Goal: Information Seeking & Learning: Learn about a topic

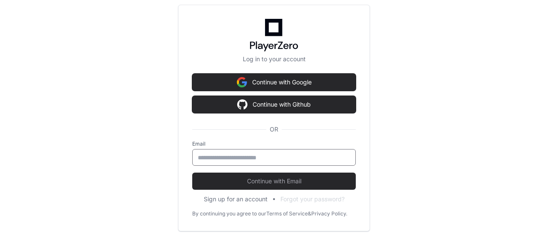
click at [267, 157] on input "email" at bounding box center [274, 157] width 152 height 9
type input "**********"
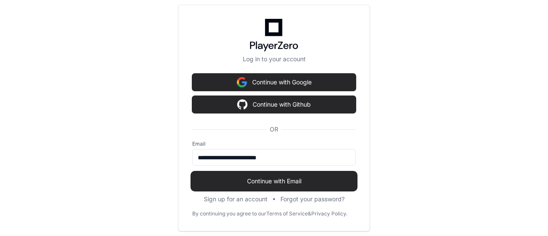
click at [272, 185] on button "Continue with Email" at bounding box center [273, 180] width 163 height 17
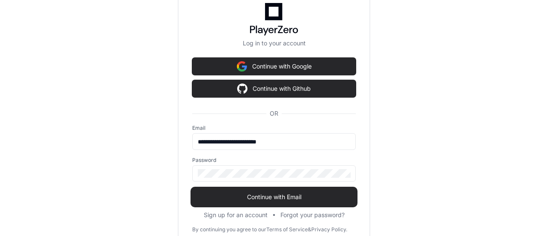
click at [258, 201] on button "Continue with Email" at bounding box center [273, 196] width 163 height 17
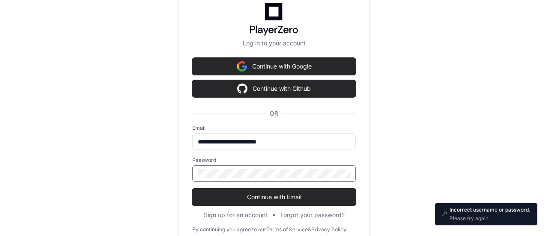
click at [159, 150] on div "**********" at bounding box center [274, 118] width 548 height 236
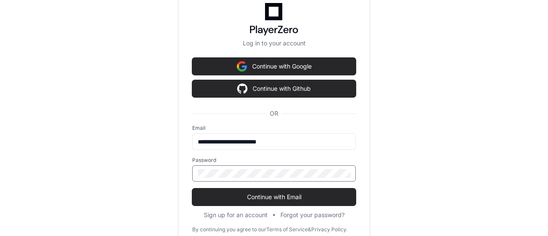
click at [192, 188] on button "Continue with Email" at bounding box center [273, 196] width 163 height 17
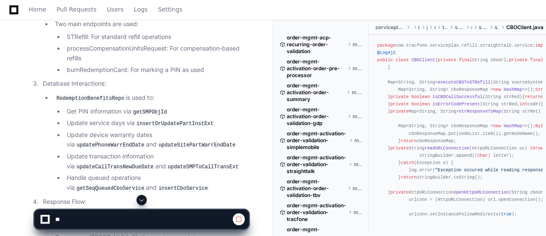
scroll to position [1045, 0]
drag, startPoint x: 181, startPoint y: 127, endPoint x: 140, endPoint y: 117, distance: 42.2
click at [140, 129] on li "Update device warranty dates via updatePhoneWarrEndDate and updateSitePartWarrE…" at bounding box center [156, 139] width 184 height 20
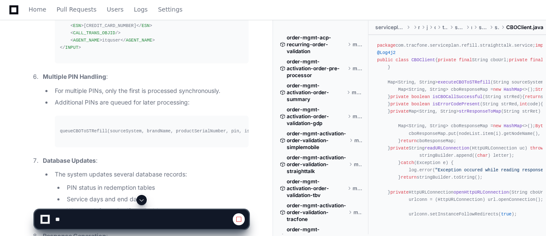
scroll to position [2404, 0]
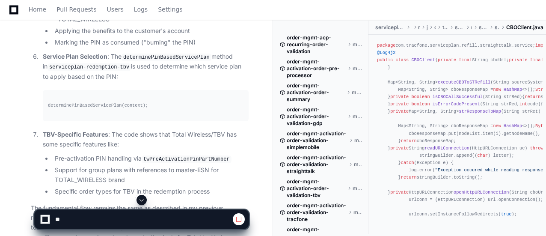
scroll to position [3798, 0]
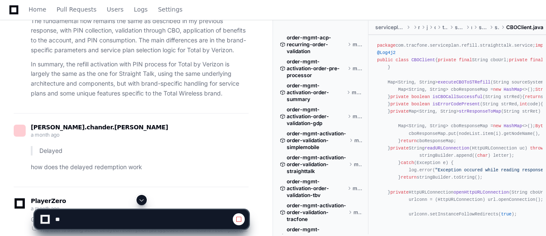
click at [140, 125] on div "[PERSON_NAME].chander.[PERSON_NAME] a month ago" at bounding box center [131, 132] width 235 height 15
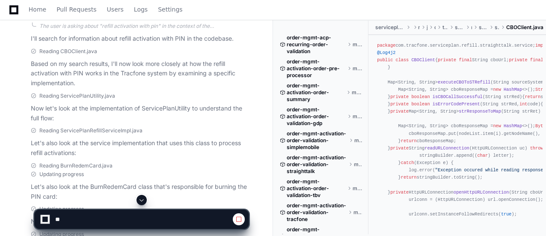
scroll to position [315, 0]
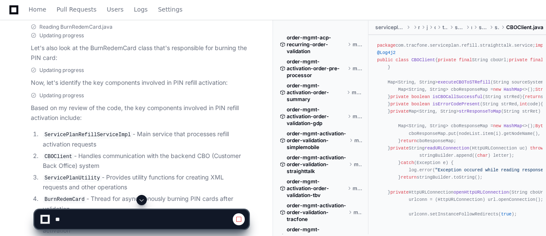
click at [215, 151] on li "CBOClient - Handles communication with the backend CBO (Customer Back Office) s…" at bounding box center [144, 161] width 208 height 20
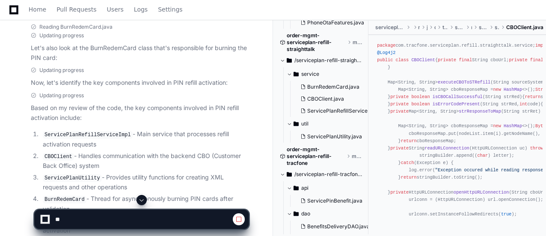
scroll to position [3271, 0]
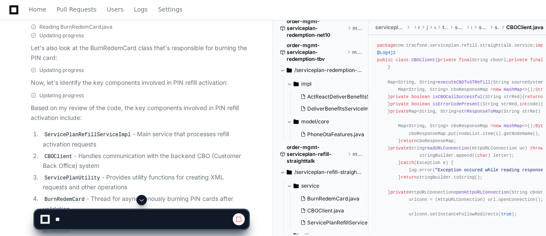
click at [306, 161] on span "order-mgmt-serviceplan-refill-straighttalk" at bounding box center [316, 154] width 59 height 21
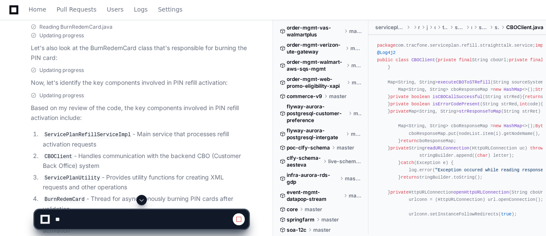
scroll to position [0, 0]
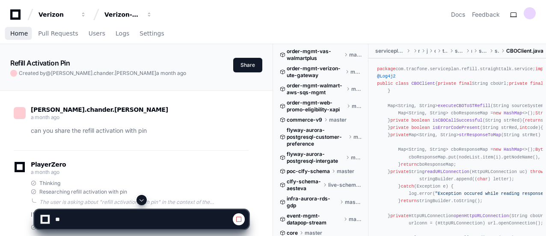
click at [21, 33] on span "Home" at bounding box center [19, 33] width 18 height 5
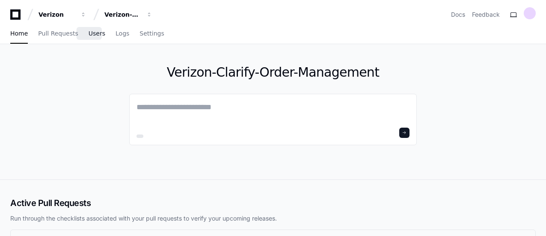
click at [91, 33] on span "Users" at bounding box center [97, 33] width 17 height 5
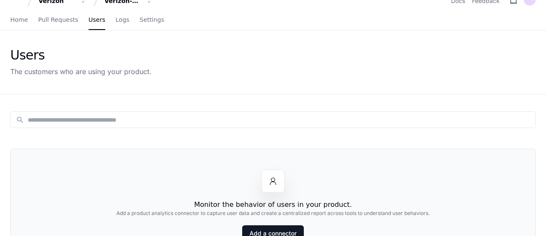
scroll to position [12, 0]
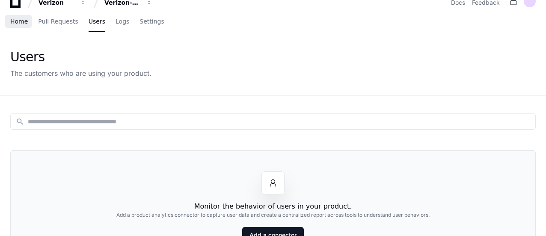
click at [19, 22] on span "Home" at bounding box center [19, 21] width 18 height 5
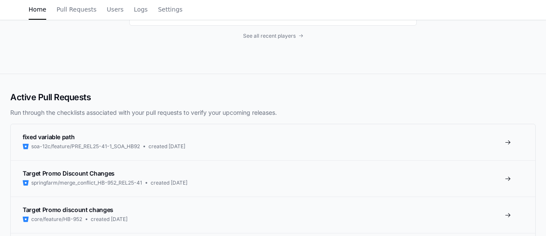
scroll to position [87, 0]
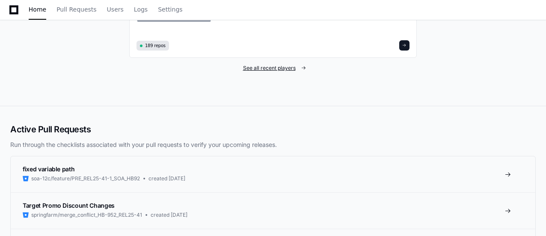
click at [287, 66] on span "See all recent players" at bounding box center [269, 68] width 53 height 7
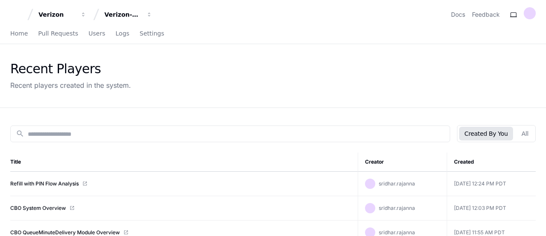
scroll to position [0, 0]
click at [527, 130] on button "All" at bounding box center [525, 133] width 17 height 14
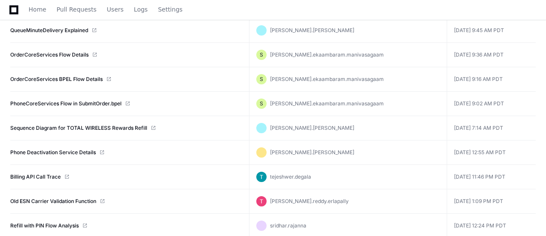
scroll to position [5369, 0]
